Goal: Task Accomplishment & Management: Use online tool/utility

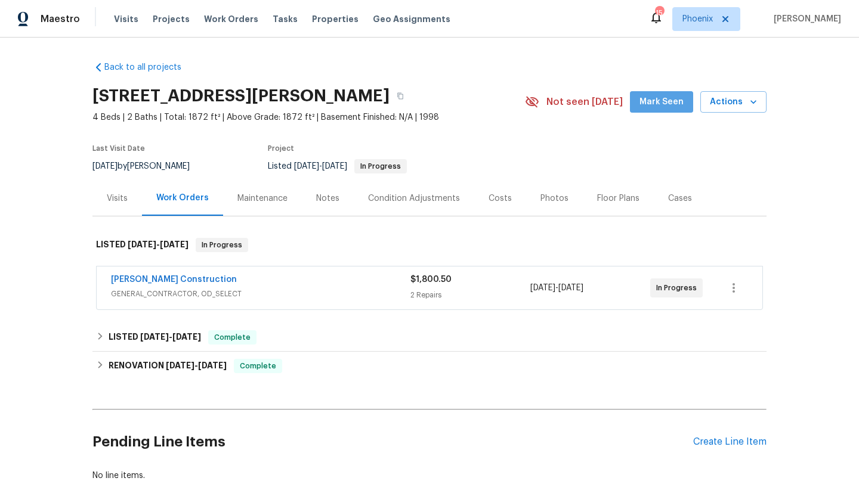
click at [676, 108] on span "Mark Seen" at bounding box center [661, 102] width 44 height 15
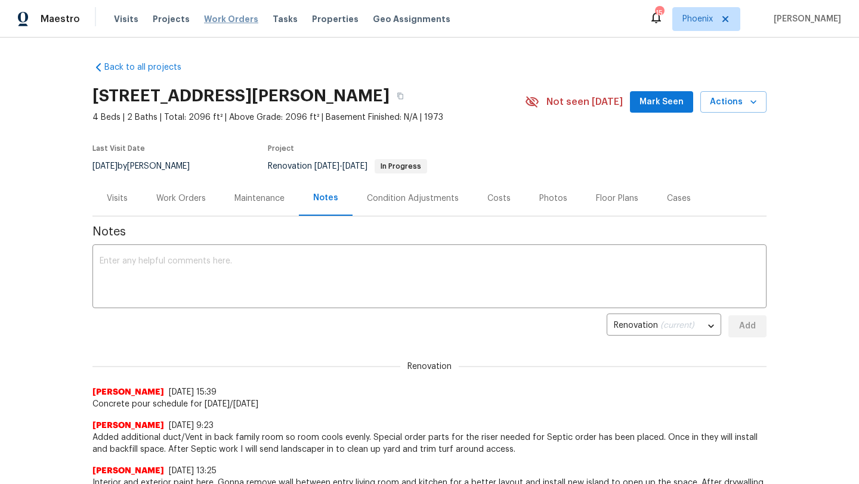
click at [231, 16] on span "Work Orders" at bounding box center [231, 19] width 54 height 12
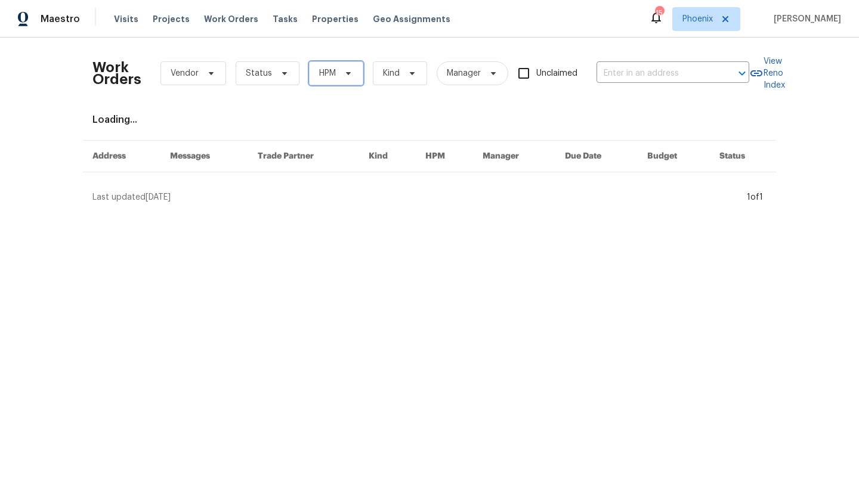
click at [344, 80] on span "HPM" at bounding box center [336, 73] width 54 height 24
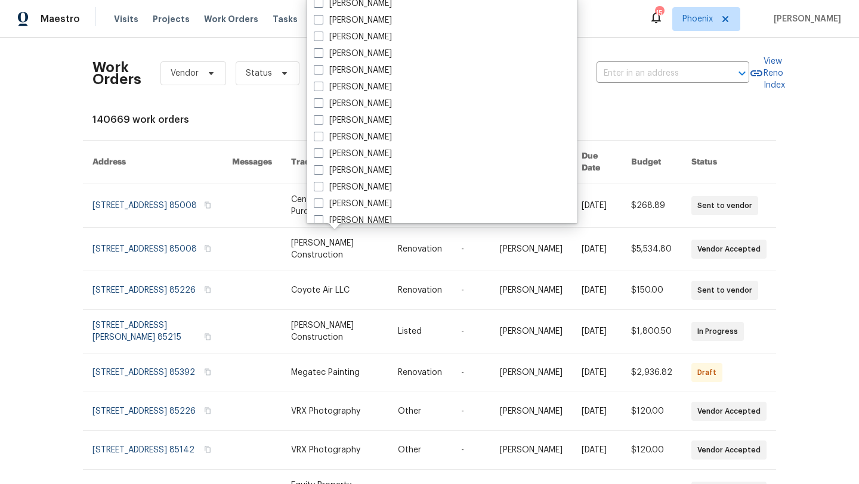
scroll to position [716, 0]
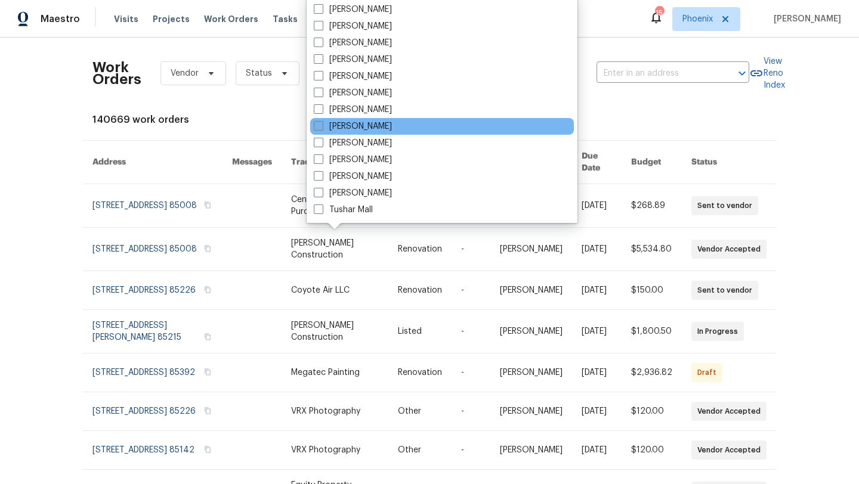
click at [320, 129] on span at bounding box center [319, 126] width 10 height 10
click at [320, 128] on input "[PERSON_NAME]" at bounding box center [318, 124] width 8 height 8
checkbox input "true"
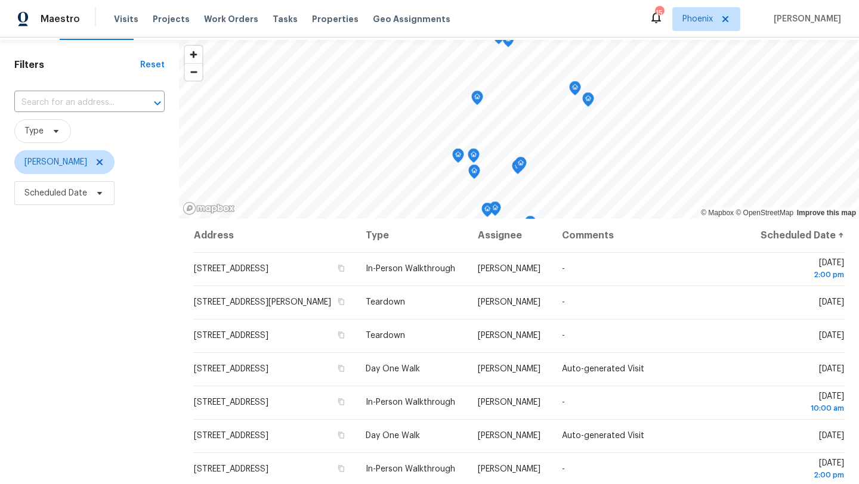
scroll to position [36, 0]
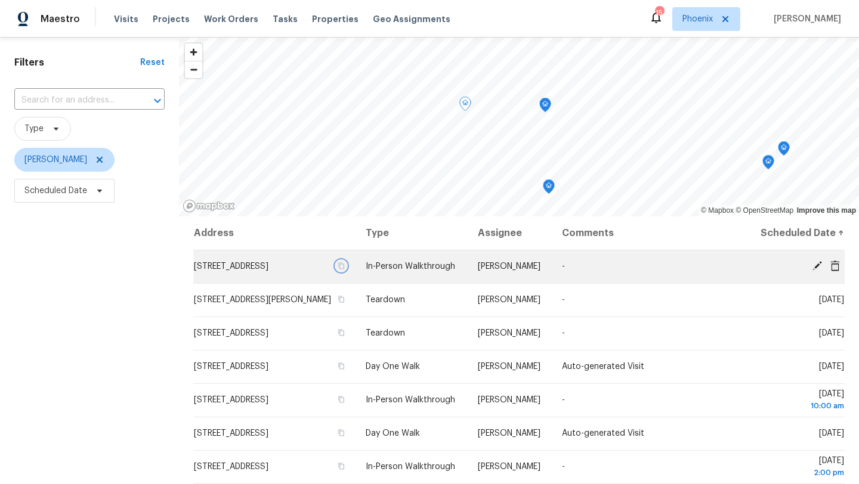
click at [345, 270] on icon "button" at bounding box center [342, 266] width 6 height 7
